Goal: Task Accomplishment & Management: Manage account settings

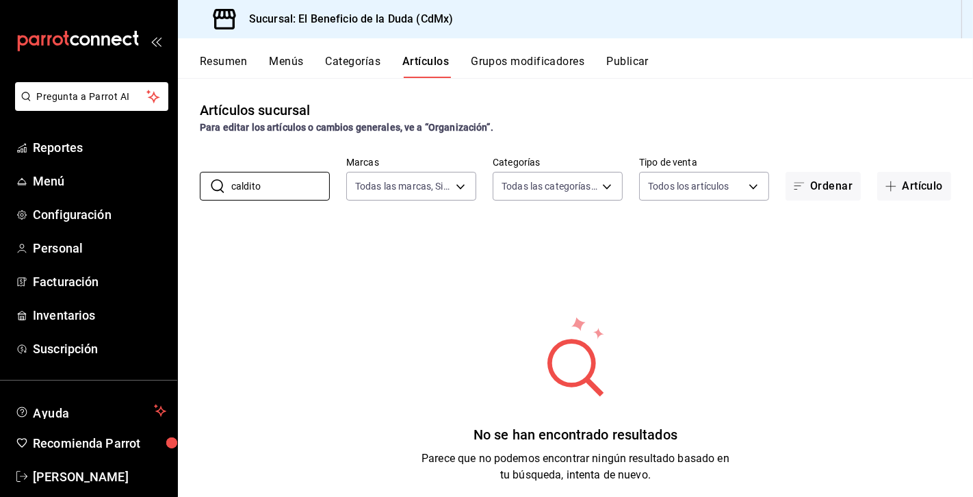
drag, startPoint x: 277, startPoint y: 186, endPoint x: 190, endPoint y: 187, distance: 86.9
click at [190, 185] on div "​ caldito ​ Marcas Todas las marcas, Sin marca bc4ceb8a-cc6d-4241-a28d-2dd23a7e…" at bounding box center [575, 179] width 795 height 44
type input "caldito"
click at [294, 58] on button "Menús" at bounding box center [286, 66] width 34 height 23
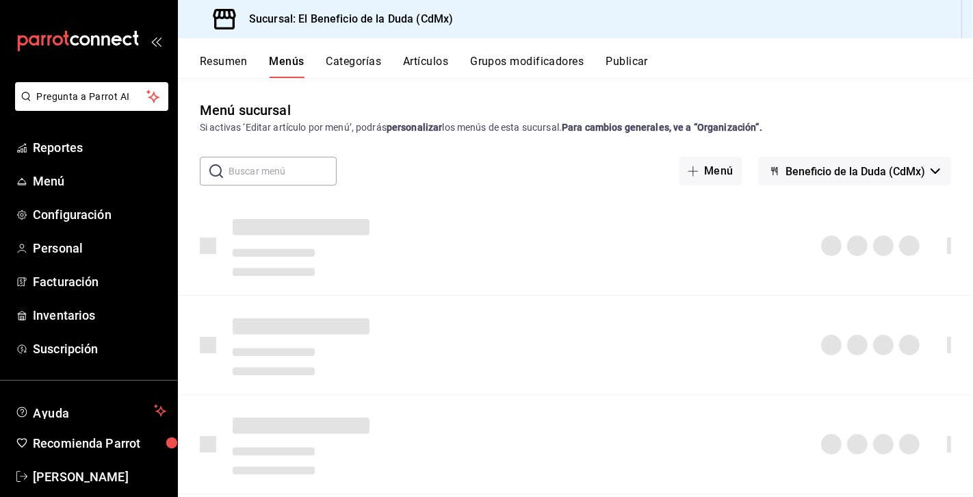
click at [441, 63] on button "Artículos" at bounding box center [425, 66] width 45 height 23
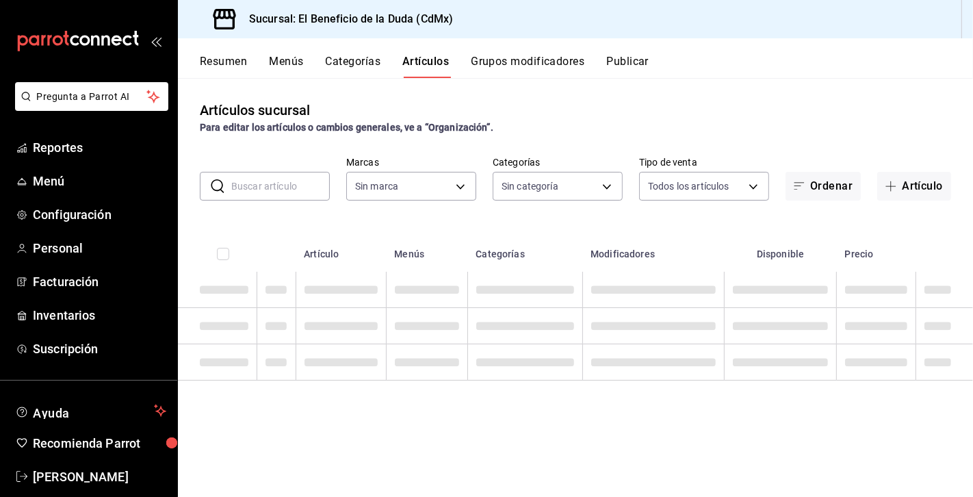
type input "bc4ceb8a-cc6d-4241-a28d-2dd23a7e2342"
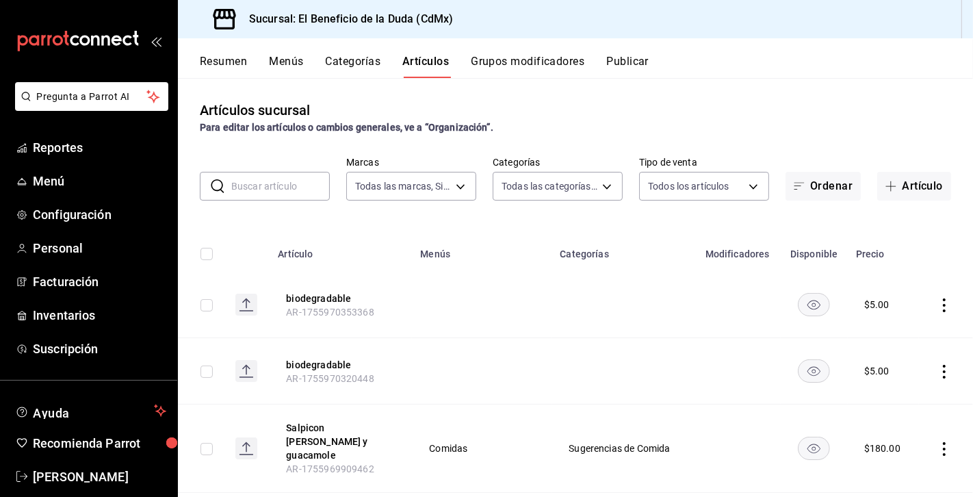
type input "fe192d09-a784-4d17-bfec-bbf865234069,f6e5386d-2b2d-4d2f-87a6-bde2b2d45bbd,33156…"
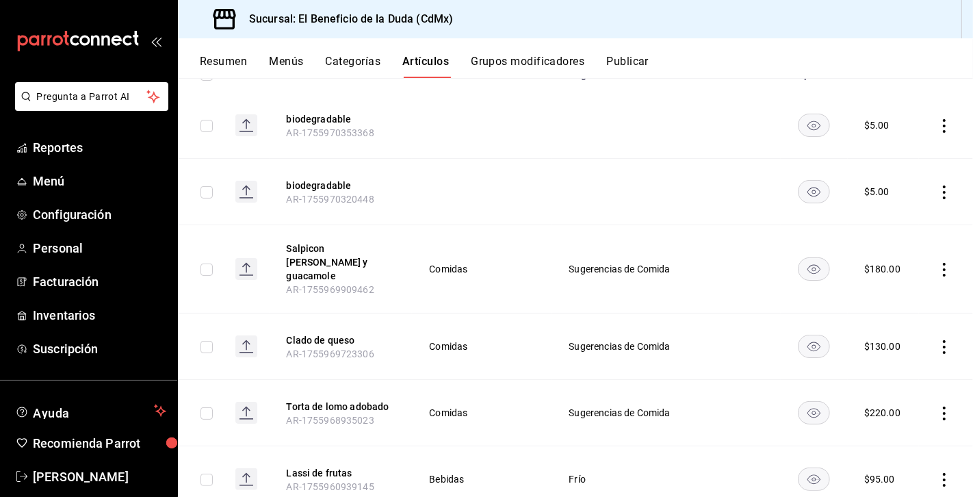
scroll to position [180, 0]
click at [946, 339] on icon "actions" at bounding box center [944, 346] width 3 height 14
click at [908, 372] on li "Editar" at bounding box center [891, 363] width 82 height 28
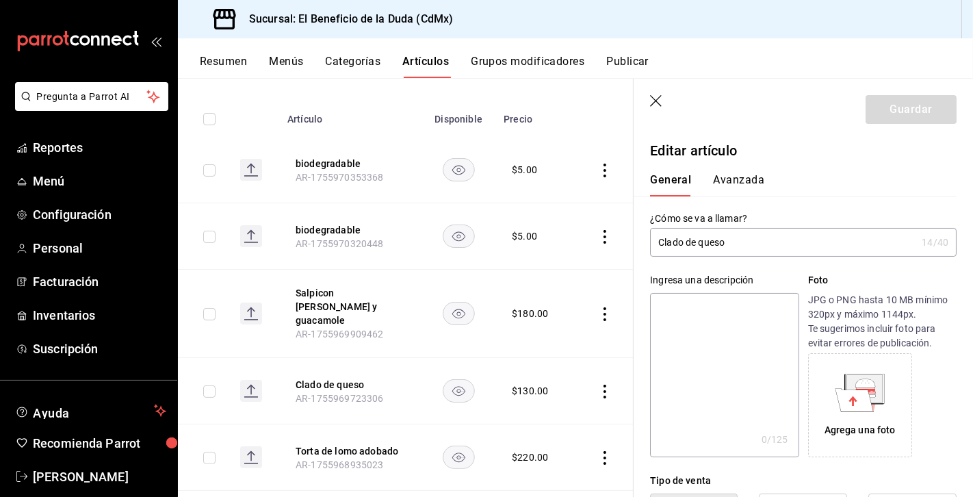
drag, startPoint x: 744, startPoint y: 244, endPoint x: 666, endPoint y: 244, distance: 78.0
click at [666, 244] on input "Clado de queso" at bounding box center [783, 242] width 266 height 27
click at [706, 242] on input "Caldito dek callejon" at bounding box center [783, 242] width 266 height 27
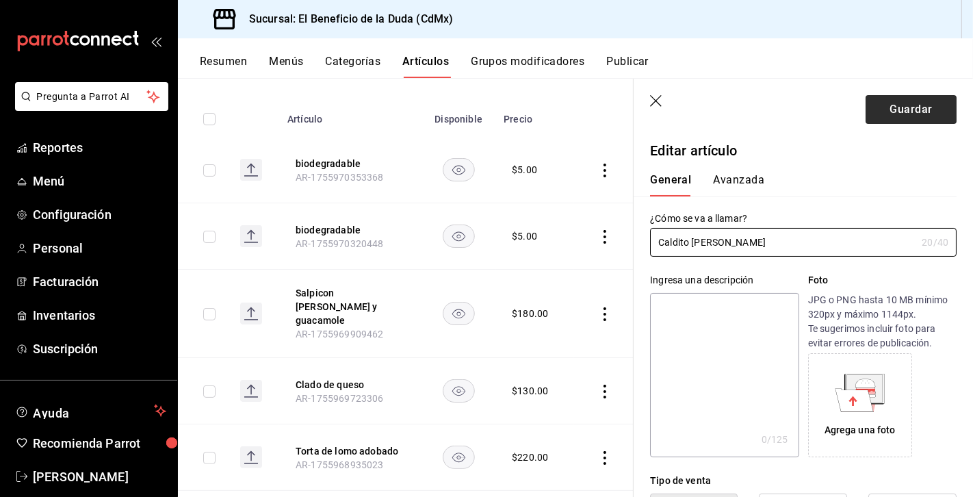
type input "Caldito [PERSON_NAME]"
click at [894, 118] on button "Guardar" at bounding box center [911, 109] width 91 height 29
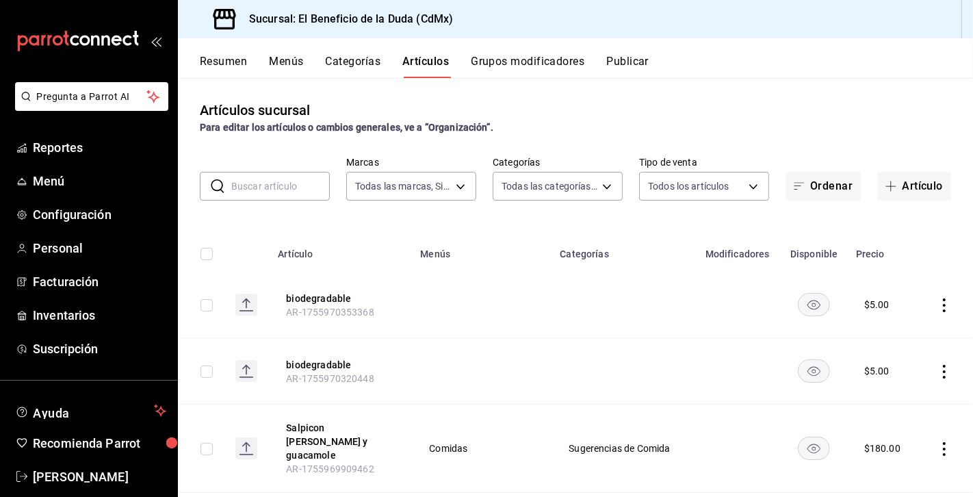
click at [295, 184] on input "text" at bounding box center [280, 185] width 99 height 27
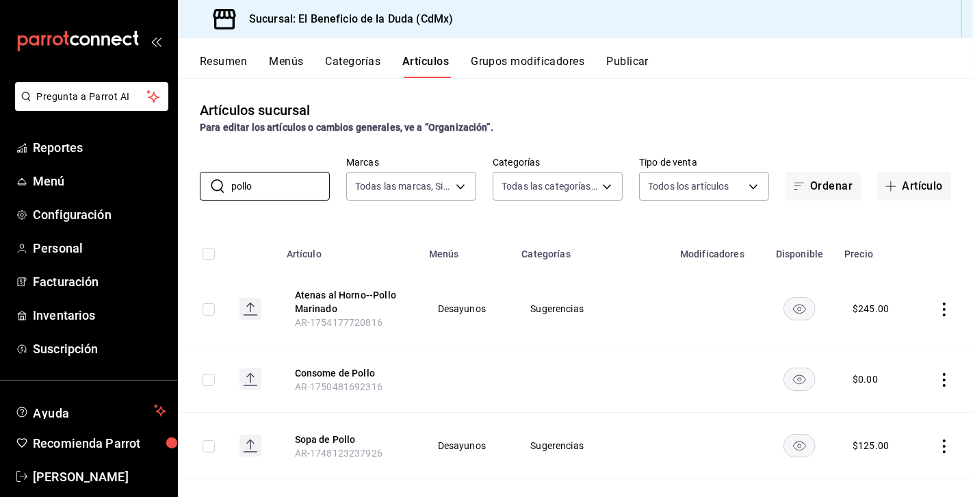
type input "pollo con mole"
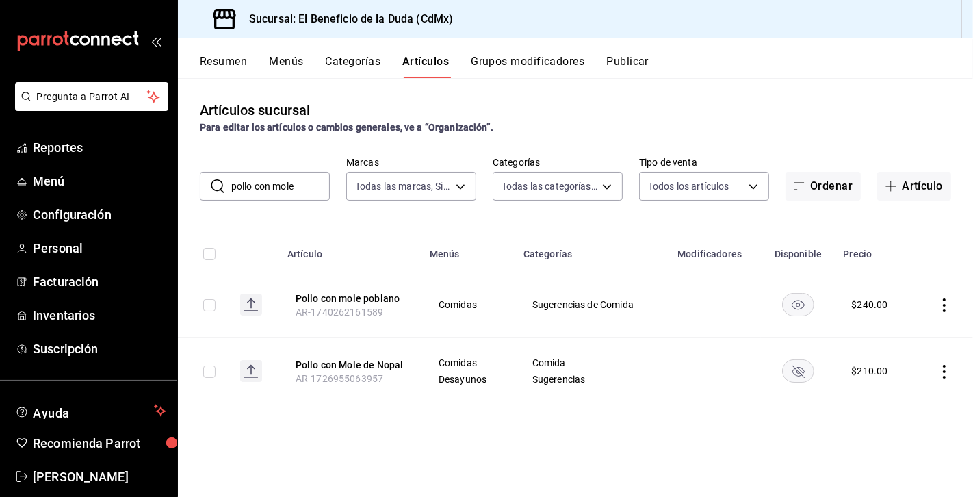
click at [944, 304] on icon "actions" at bounding box center [944, 305] width 3 height 14
click at [908, 333] on span "Editar" at bounding box center [903, 336] width 36 height 14
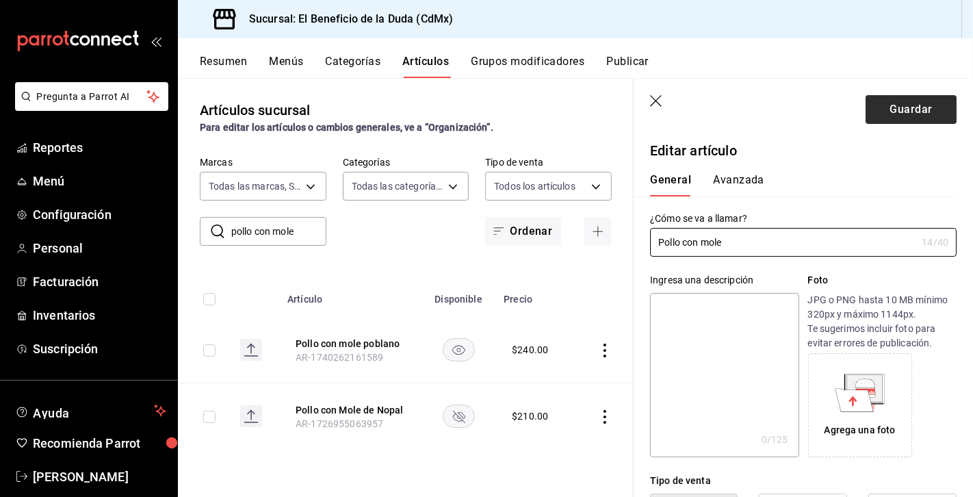
type input "Pollo con mole"
click at [935, 101] on button "Guardar" at bounding box center [911, 109] width 91 height 29
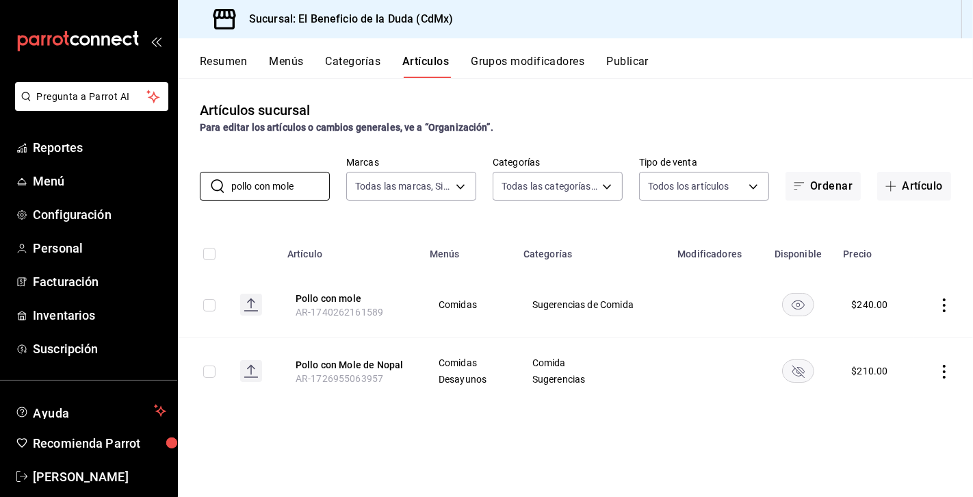
drag, startPoint x: 305, startPoint y: 185, endPoint x: 183, endPoint y: 187, distance: 122.5
click at [183, 187] on div "​ pollo con mole ​ Marcas Todas las marcas, Sin marca bc4ceb8a-cc6d-4241-a28d-2…" at bounding box center [575, 179] width 795 height 44
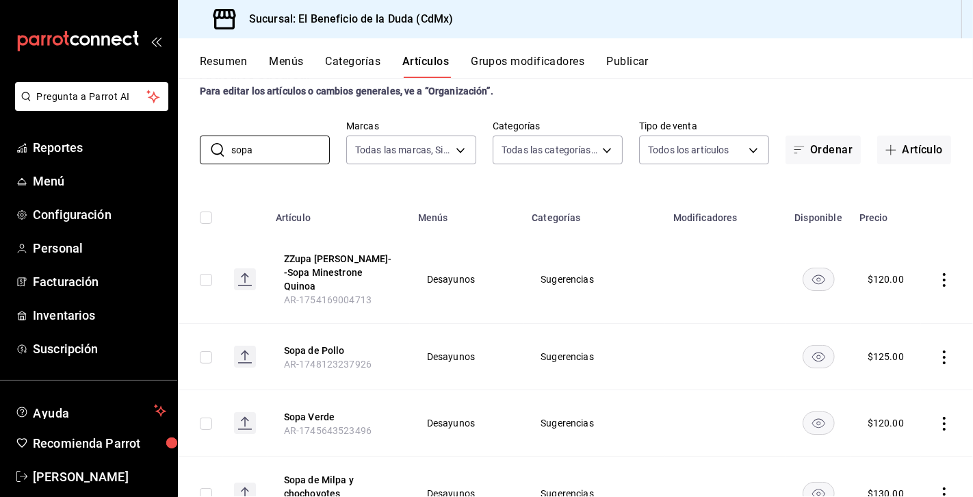
scroll to position [17, 0]
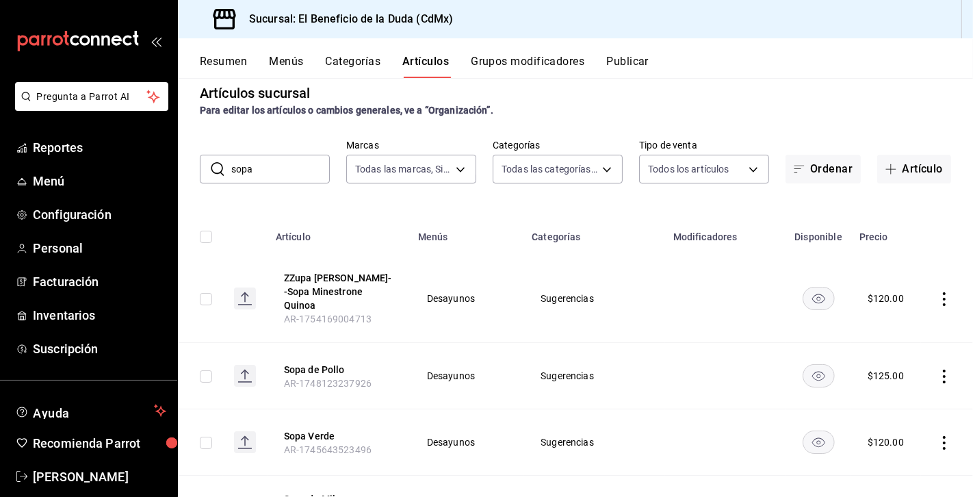
click at [276, 173] on input "sopa" at bounding box center [280, 168] width 99 height 27
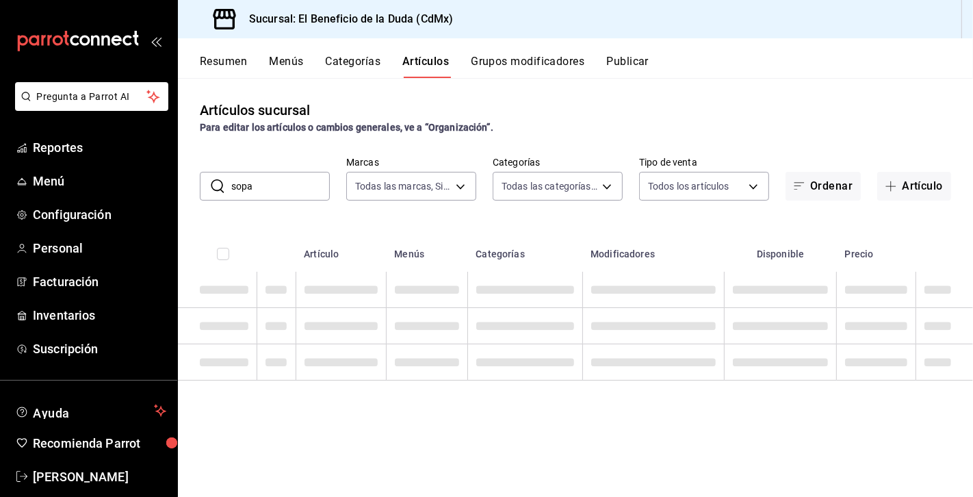
scroll to position [0, 0]
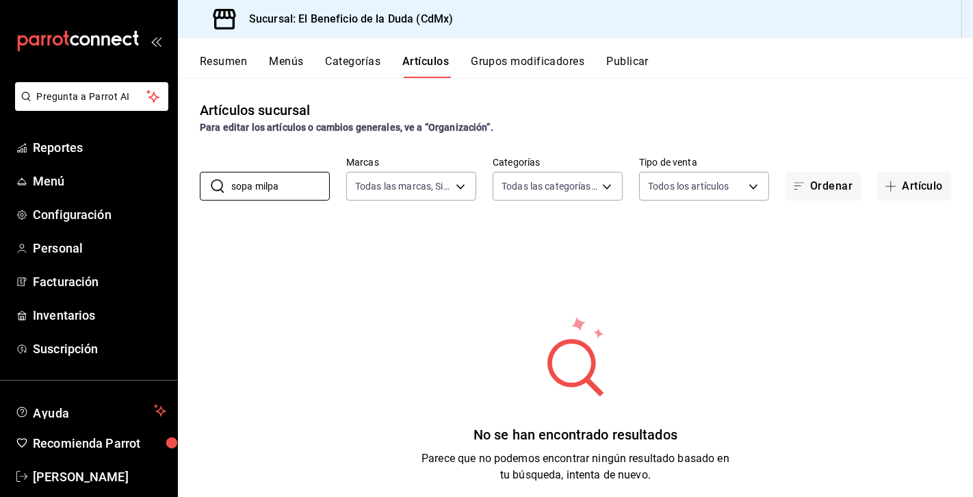
drag, startPoint x: 256, startPoint y: 187, endPoint x: 195, endPoint y: 185, distance: 60.9
click at [195, 185] on div "​ sopa milpa ​ Marcas Todas las marcas, Sin marca bc4ceb8a-cc6d-4241-a28d-2dd23…" at bounding box center [575, 179] width 795 height 44
type input "milpa"
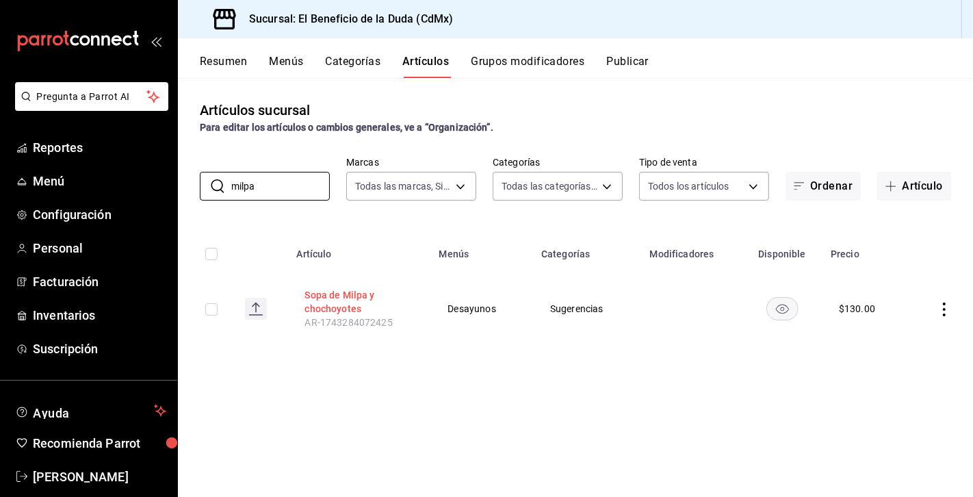
click at [333, 296] on button "Sopa de Milpa y chochoyotes" at bounding box center [358, 301] width 109 height 27
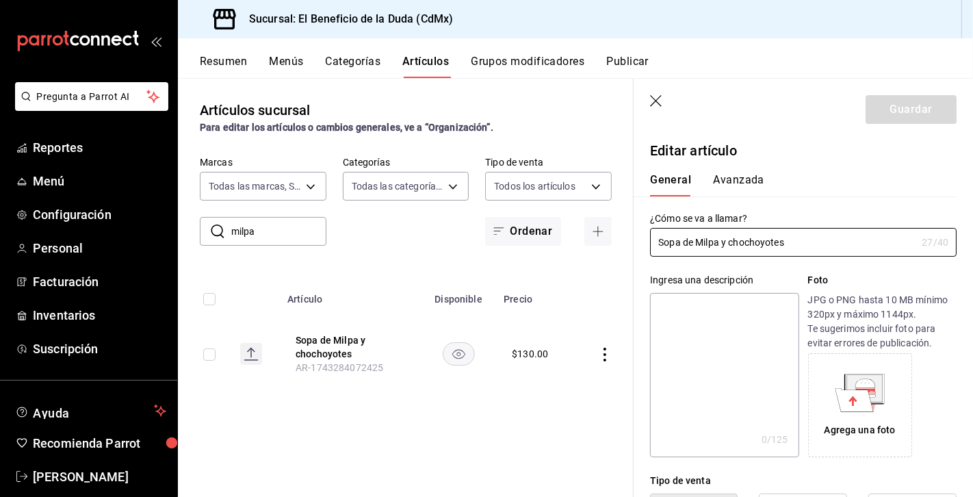
type input "$130.00"
drag, startPoint x: 792, startPoint y: 242, endPoint x: 722, endPoint y: 239, distance: 69.9
click at [722, 239] on input "Sopa de Milpa y chochoyotes" at bounding box center [783, 242] width 266 height 27
type input "Sopa de Milpa"
click at [931, 108] on button "Guardar" at bounding box center [911, 109] width 91 height 29
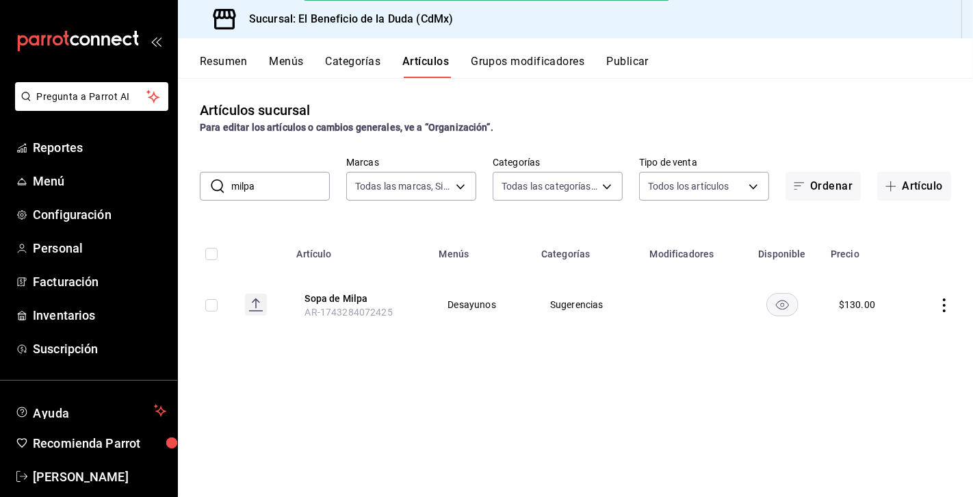
drag, startPoint x: 278, startPoint y: 183, endPoint x: 202, endPoint y: 189, distance: 76.9
click at [203, 189] on div "​ milpa ​" at bounding box center [265, 186] width 130 height 29
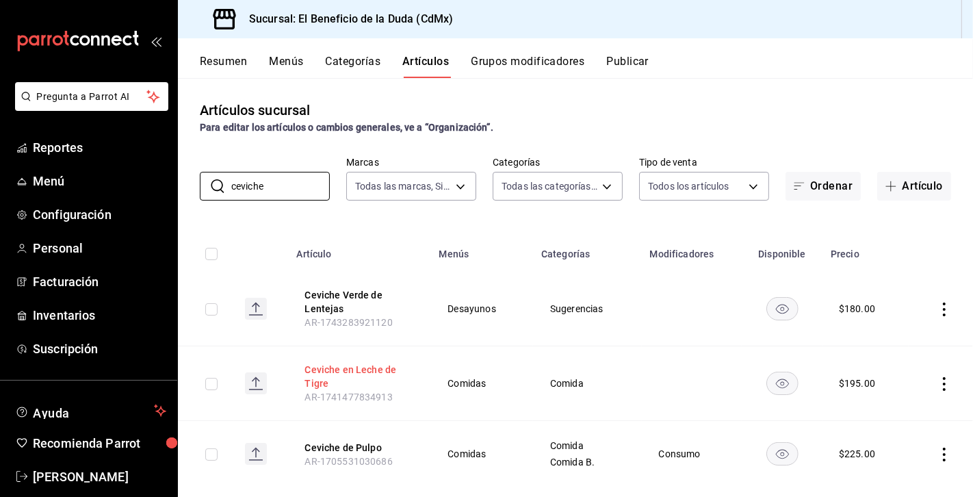
scroll to position [22, 0]
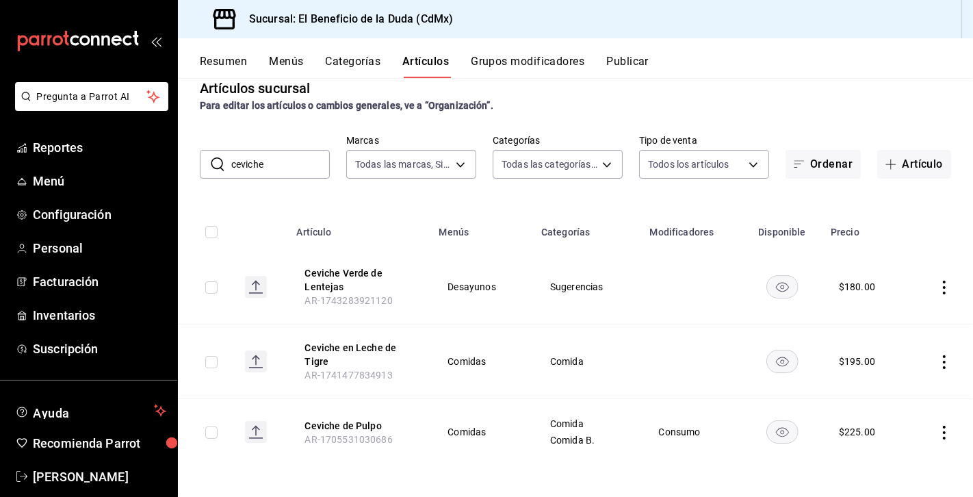
drag, startPoint x: 277, startPoint y: 164, endPoint x: 235, endPoint y: 158, distance: 42.1
click at [235, 158] on input "ceviche" at bounding box center [280, 164] width 99 height 27
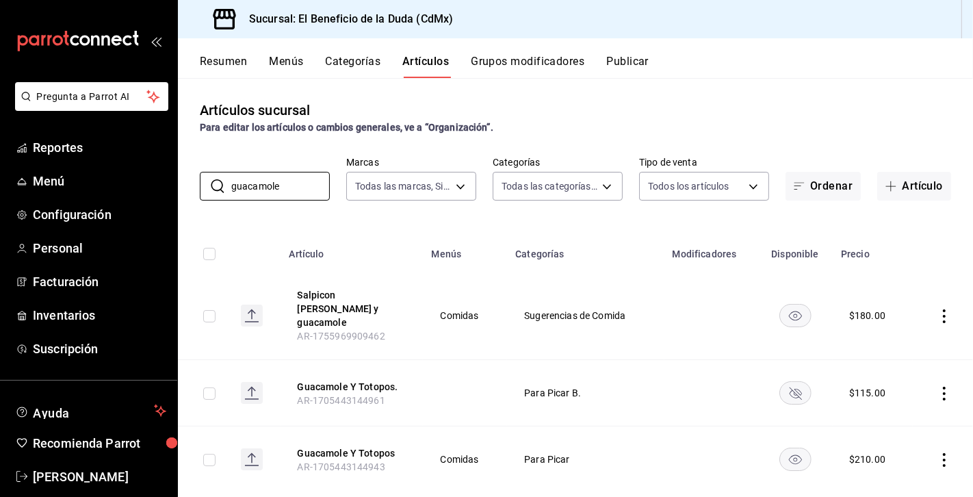
scroll to position [14, 0]
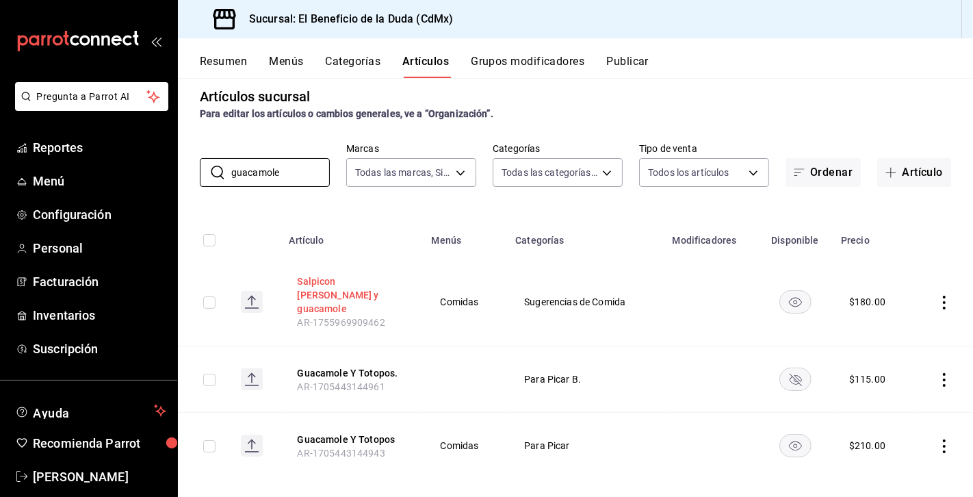
type input "guacamole"
click at [370, 285] on button "Salpicon [PERSON_NAME] y guacamole" at bounding box center [351, 294] width 109 height 41
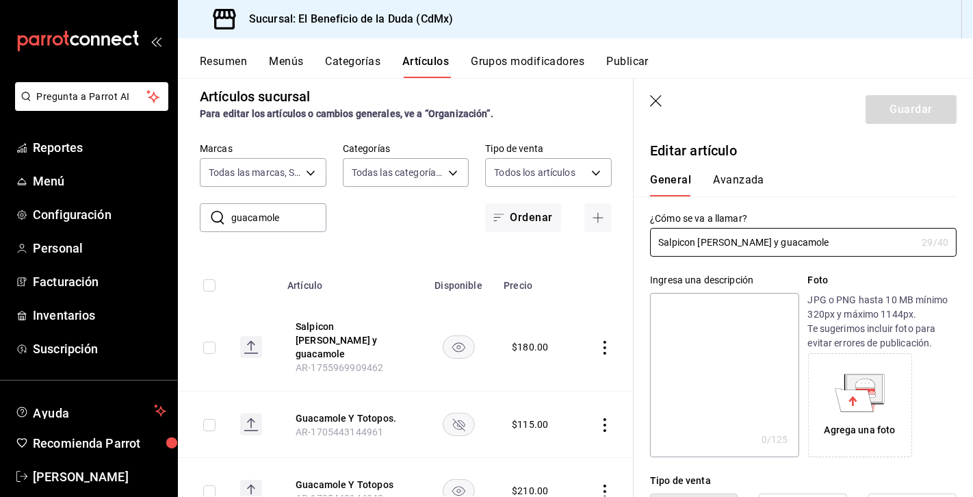
drag, startPoint x: 815, startPoint y: 237, endPoint x: 619, endPoint y: 235, distance: 195.7
click at [619, 235] on main "Artículos sucursal Para editar los artículos o cambios generales, ve a “Organiz…" at bounding box center [575, 287] width 795 height 419
type input "Entre trigo y [GEOGRAPHIC_DATA]"
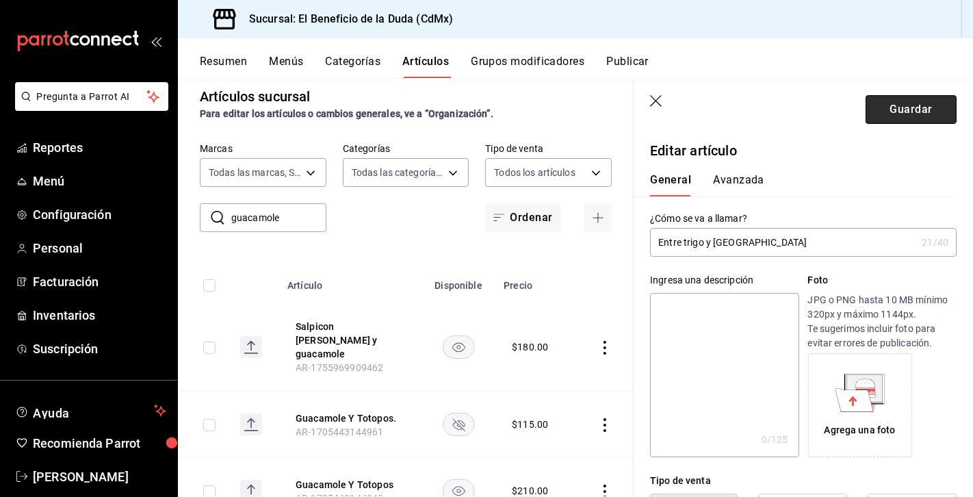
click at [888, 110] on button "Guardar" at bounding box center [911, 109] width 91 height 29
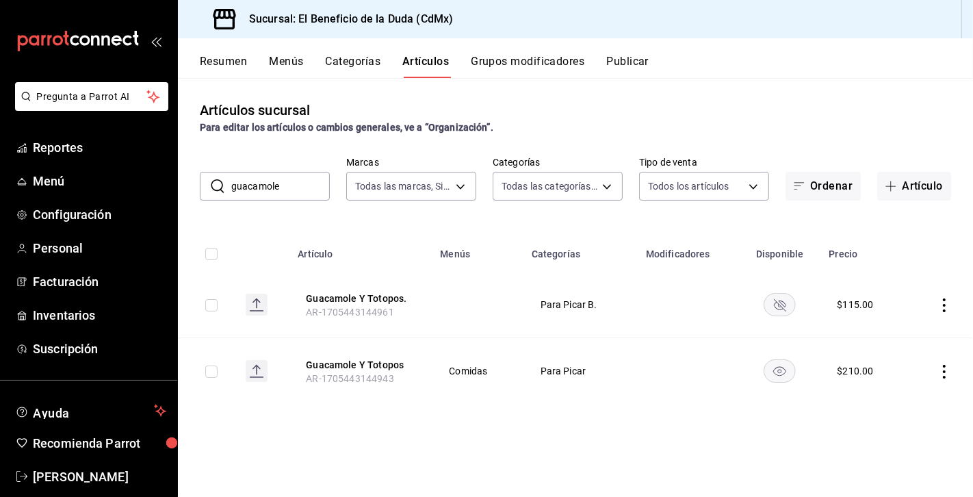
click at [316, 187] on input "guacamole" at bounding box center [280, 185] width 99 height 27
drag, startPoint x: 302, startPoint y: 187, endPoint x: 207, endPoint y: 174, distance: 96.7
click at [207, 174] on div "​ guacamole ​" at bounding box center [265, 186] width 130 height 29
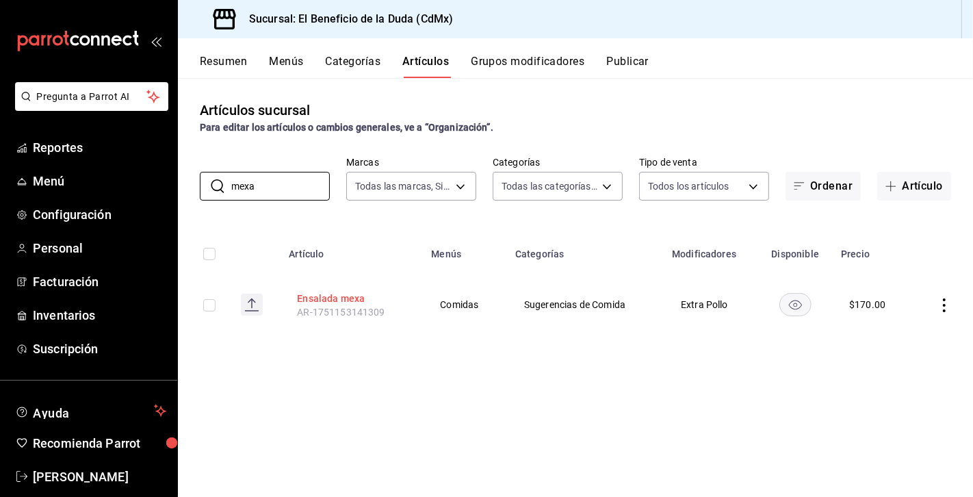
type input "mexa"
click at [331, 300] on button "Ensalada mexa" at bounding box center [351, 298] width 109 height 14
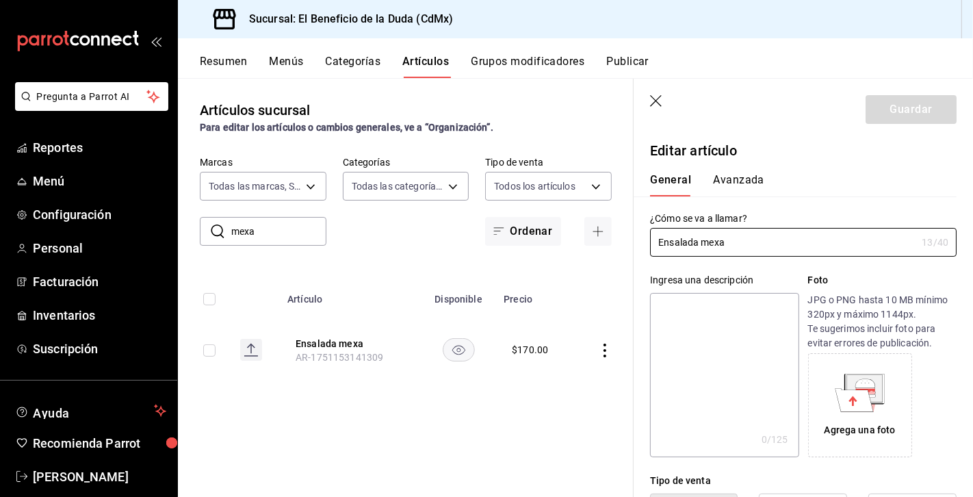
type input "$170.00"
drag, startPoint x: 738, startPoint y: 239, endPoint x: 650, endPoint y: 240, distance: 87.6
click at [650, 239] on input "Ensalada mexa" at bounding box center [783, 242] width 266 height 27
type input "Crujido mexicano"
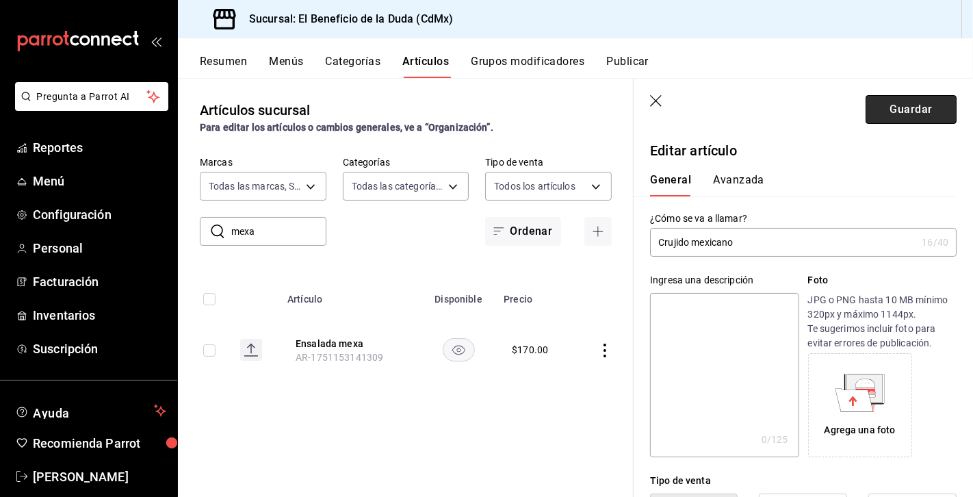
click at [912, 114] on button "Guardar" at bounding box center [911, 109] width 91 height 29
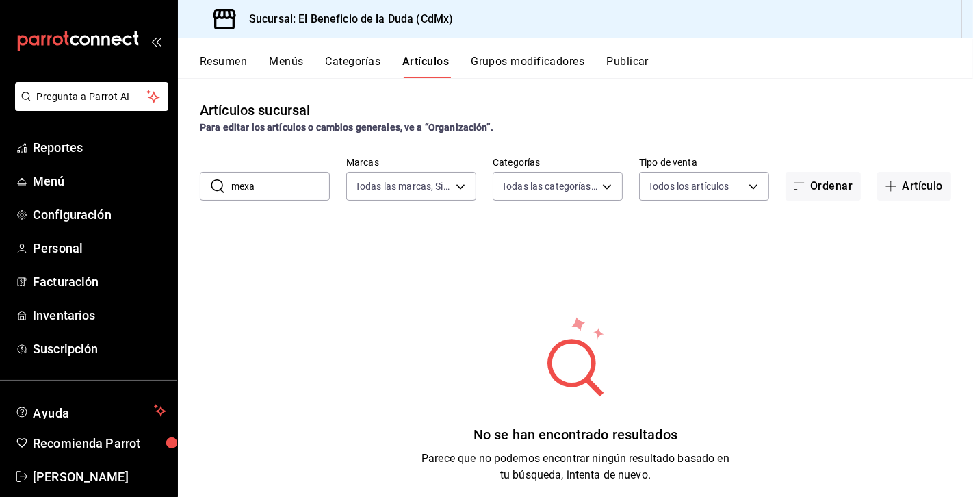
drag, startPoint x: 281, startPoint y: 184, endPoint x: 206, endPoint y: 183, distance: 74.6
click at [206, 183] on div "​ mexa ​" at bounding box center [265, 186] width 130 height 29
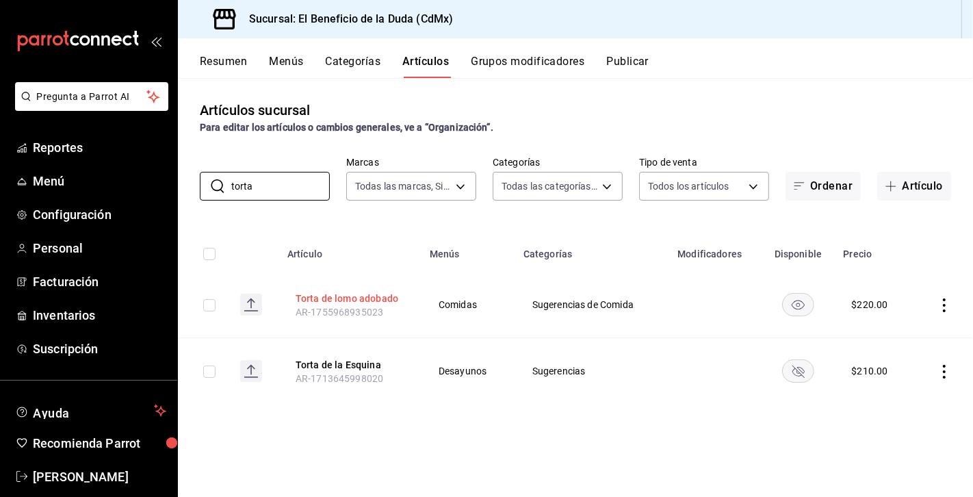
type input "torta"
click at [331, 298] on button "Torta de lomo adobado" at bounding box center [350, 298] width 109 height 14
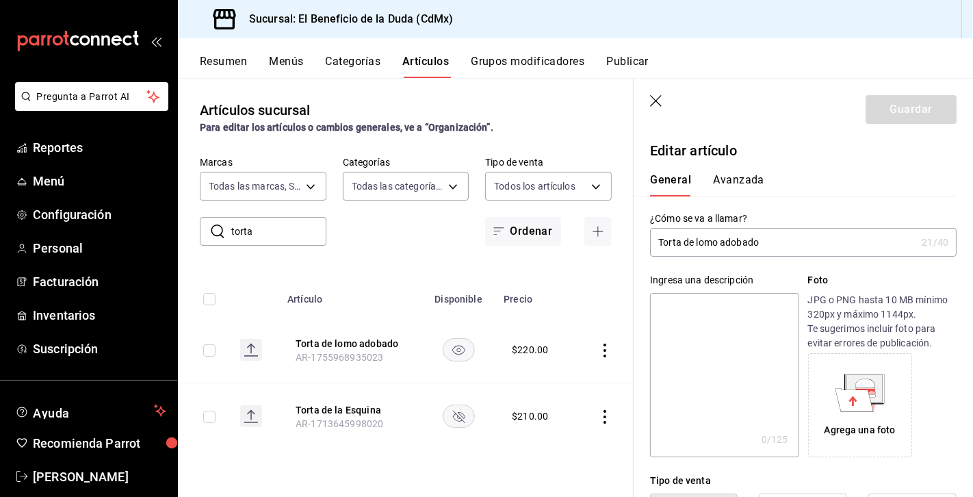
drag, startPoint x: 766, startPoint y: 245, endPoint x: 684, endPoint y: 241, distance: 82.2
click at [684, 241] on input "Torta de lomo adobado" at bounding box center [783, 242] width 266 height 27
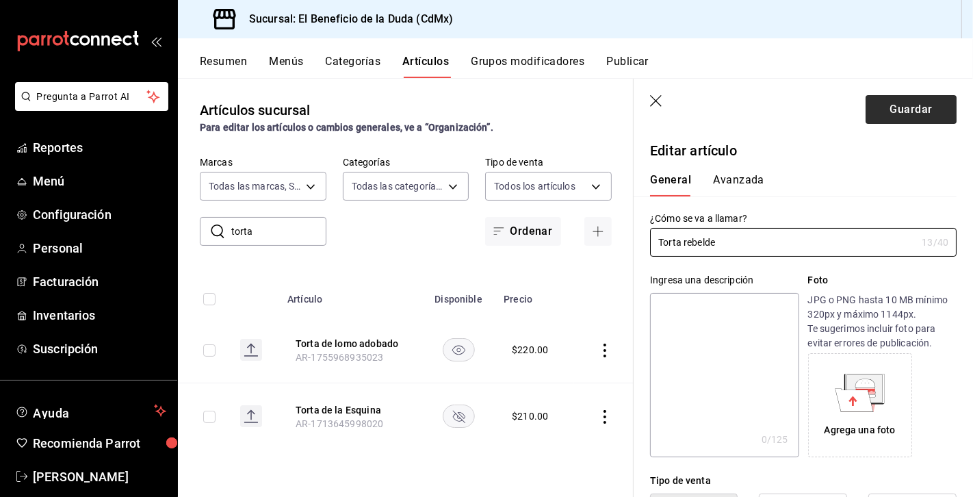
type input "Torta rebelde"
click at [916, 112] on button "Guardar" at bounding box center [911, 109] width 91 height 29
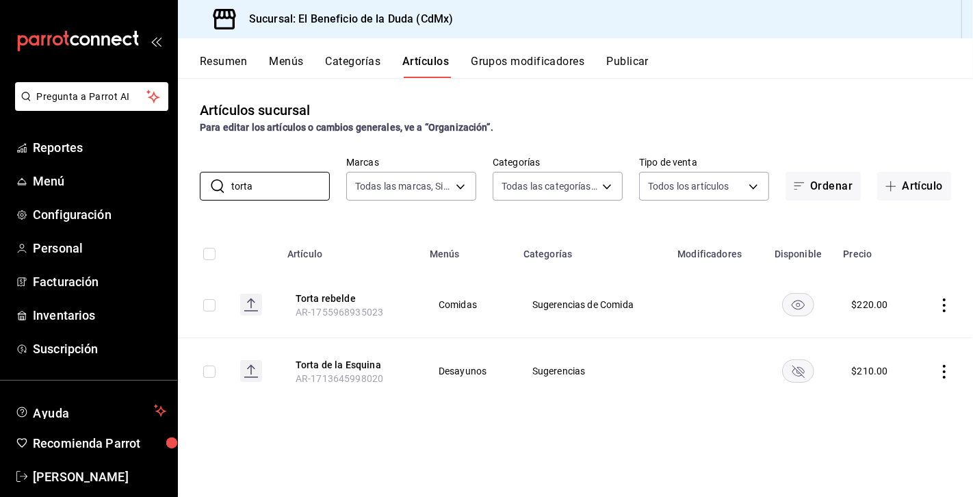
drag, startPoint x: 293, startPoint y: 190, endPoint x: 192, endPoint y: 190, distance: 100.6
click at [192, 187] on div "​ torta ​ Marcas Todas las marcas, Sin marca bc4ceb8a-cc6d-4241-a28d-2dd23a7e23…" at bounding box center [575, 179] width 795 height 44
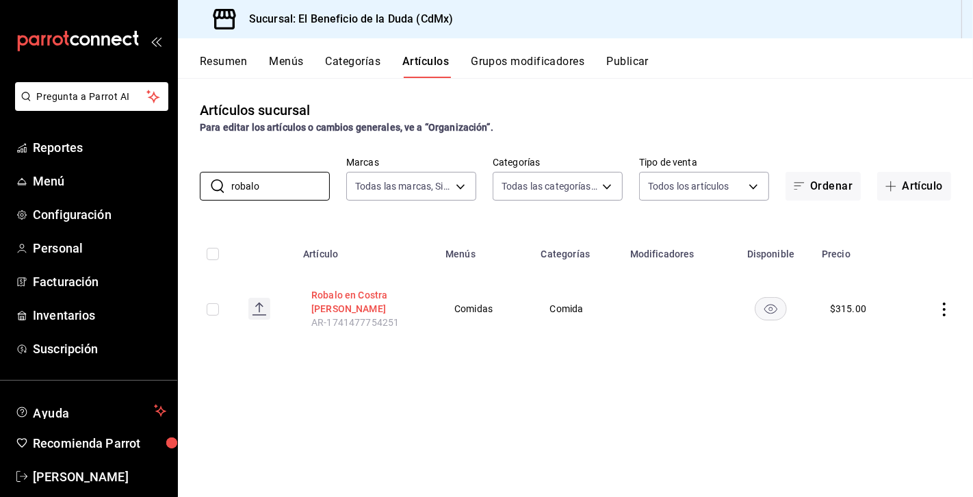
type input "robalo"
click at [354, 291] on button "Robalo en Costra [PERSON_NAME]" at bounding box center [365, 301] width 109 height 27
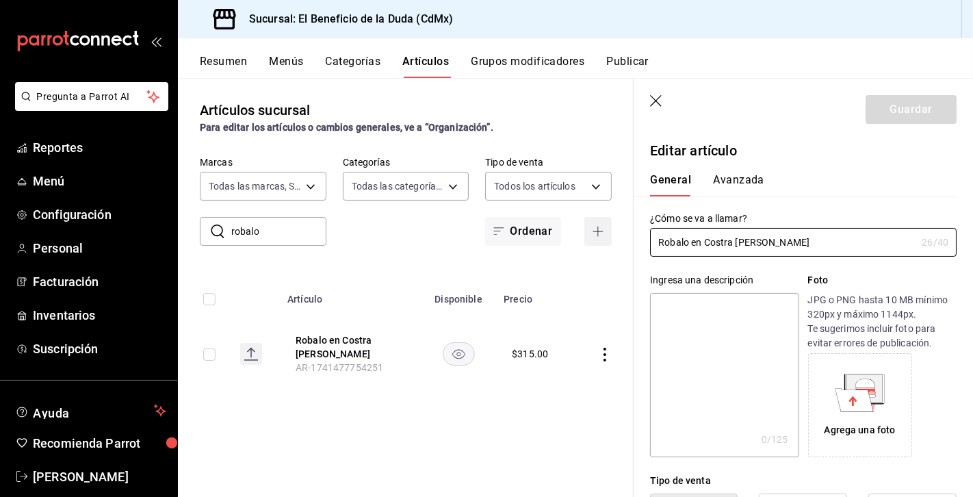
drag, startPoint x: 784, startPoint y: 244, endPoint x: 610, endPoint y: 244, distance: 173.8
click at [610, 243] on main "Artículos sucursal Para editar los artículos o cambios generales, ve a “Organiz…" at bounding box center [575, 287] width 795 height 419
type input "N"
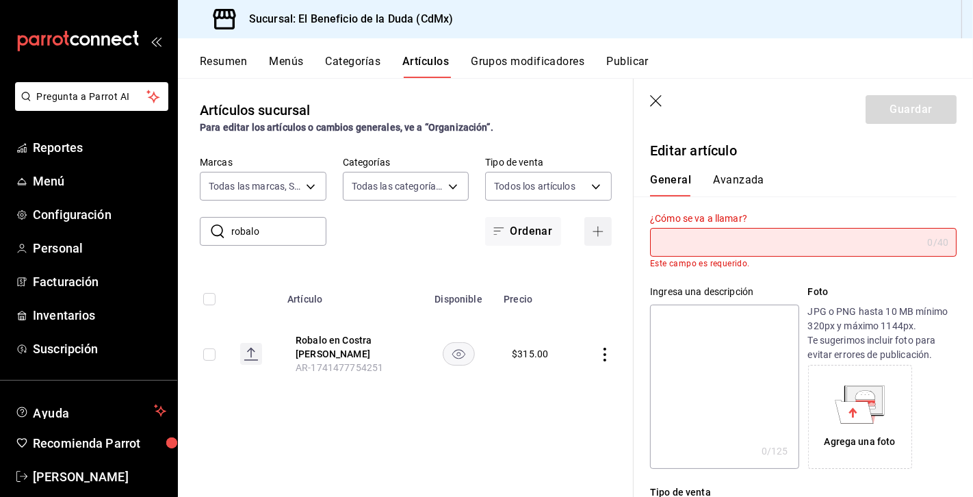
type input "m"
type input "M"
click at [658, 97] on icon "button" at bounding box center [656, 101] width 12 height 12
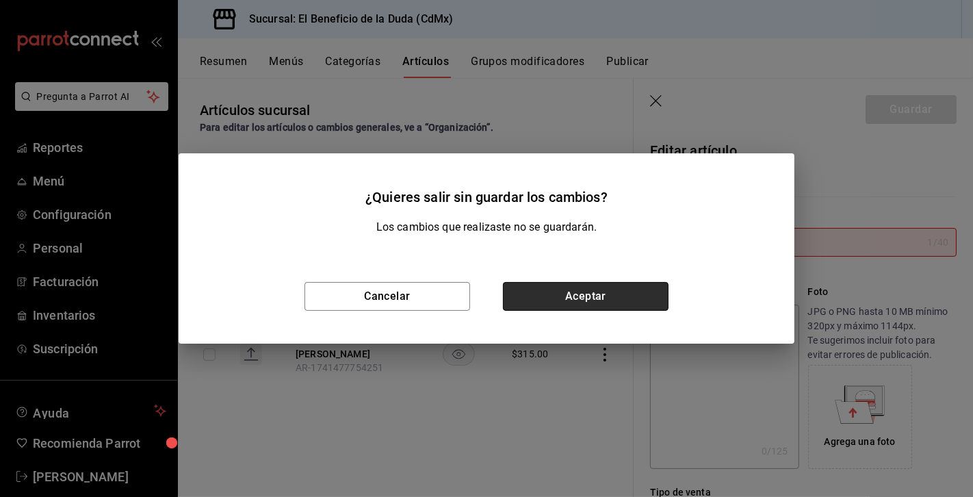
click at [568, 301] on button "Aceptar" at bounding box center [586, 296] width 166 height 29
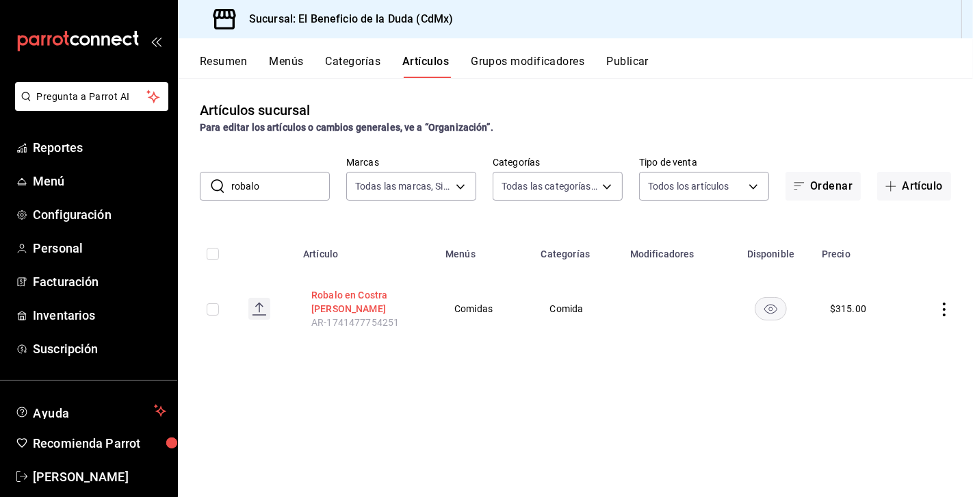
click at [401, 294] on button "Robalo en Costra [PERSON_NAME]" at bounding box center [365, 301] width 109 height 27
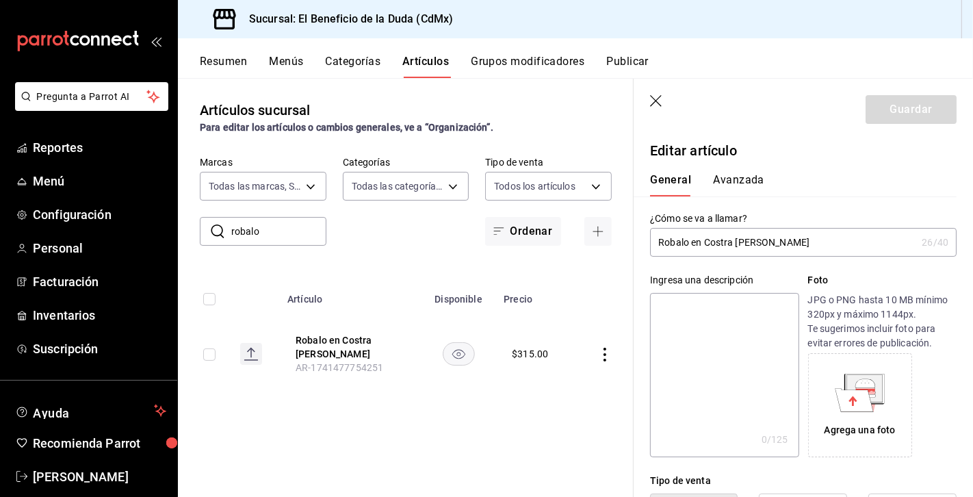
click at [658, 241] on input "Robalo en Costra [PERSON_NAME]" at bounding box center [783, 242] width 266 height 27
click at [657, 240] on input "(Robalo en Costra)" at bounding box center [783, 242] width 266 height 27
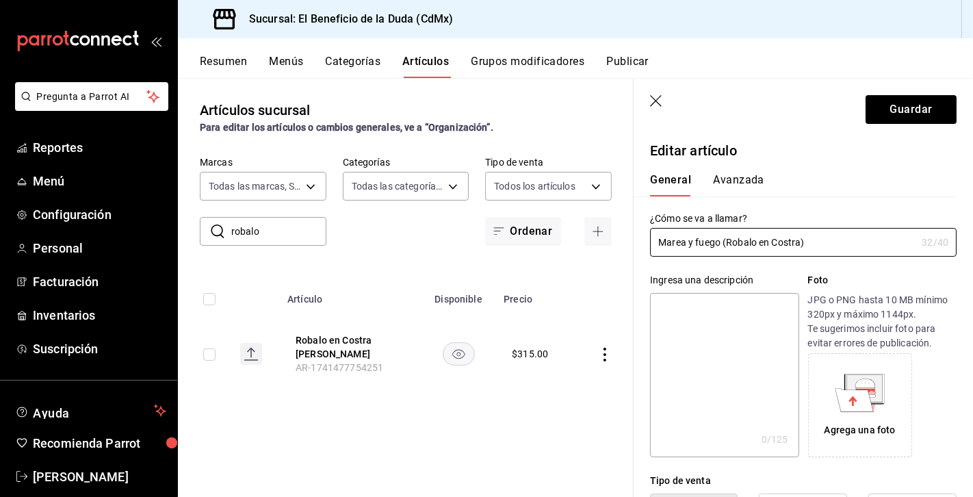
type input "Marea y fuego (Robalo en Costra)"
click at [911, 109] on button "Guardar" at bounding box center [911, 109] width 91 height 29
